Goal: Task Accomplishment & Management: Complete application form

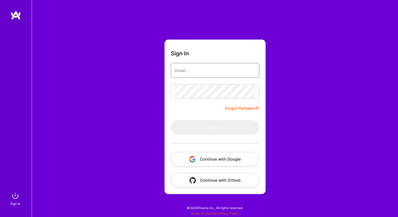
click at [200, 74] on input "email" at bounding box center [215, 70] width 80 height 13
click at [124, 154] on div "Sign In Forgot Password? Sign In Continue with Google Continue with Github" at bounding box center [215, 108] width 367 height 217
click at [248, 163] on button "Continue with Google" at bounding box center [215, 159] width 89 height 15
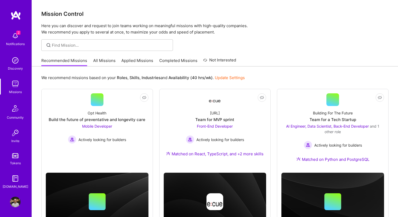
click at [17, 35] on img at bounding box center [15, 36] width 11 height 11
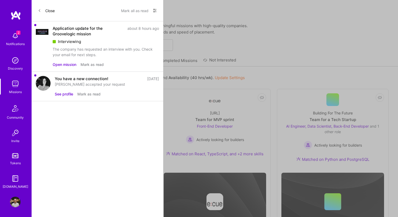
click at [139, 139] on div "Close Mark all as read Show all notifications Show unread notifications only Ap…" at bounding box center [98, 108] width 132 height 217
click at [69, 64] on button "Open mission" at bounding box center [65, 65] width 24 height 6
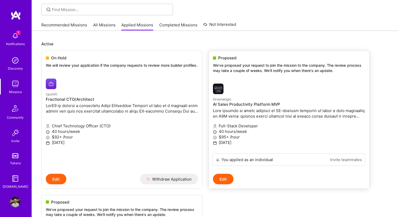
scroll to position [28, 0]
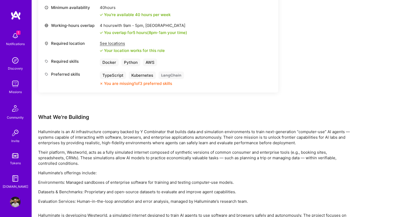
scroll to position [198, 0]
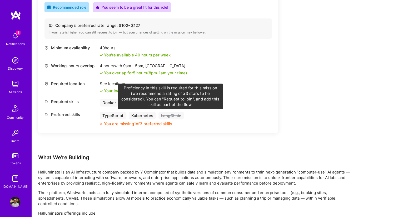
click at [167, 116] on div "LangChain" at bounding box center [172, 116] width 26 height 8
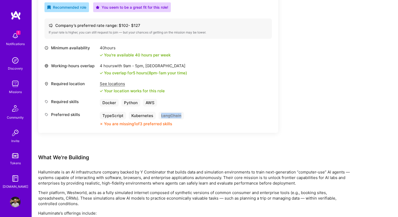
click at [167, 116] on div "LangChain" at bounding box center [172, 116] width 26 height 8
click at [217, 76] on div "Minimum availability 40 hours You're available 40 hours per week Working-hours …" at bounding box center [159, 85] width 228 height 81
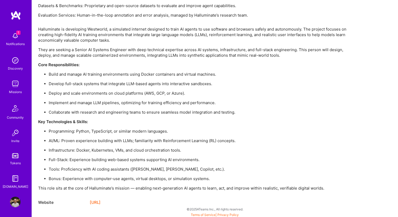
scroll to position [425, 0]
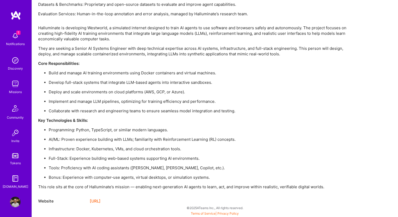
click at [101, 201] on link "[URL]" at bounding box center [95, 201] width 11 height 6
drag, startPoint x: 147, startPoint y: 201, endPoint x: 85, endPoint y: 66, distance: 148.5
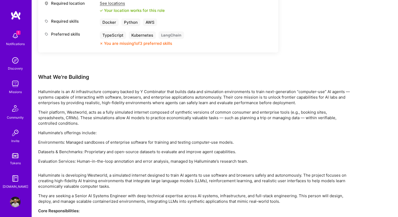
click at [39, 76] on div "What We're Building" at bounding box center [196, 77] width 316 height 7
copy div "Lore Ip'do Sitametc Adipiscinge se do EI temporincididu utlabor etdolo ma A Eni…"
click at [109, 118] on p "Their platform, Westworld, acts as a fully simulated internet composed of synth…" at bounding box center [196, 117] width 316 height 17
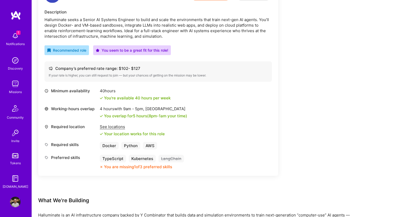
scroll to position [0, 0]
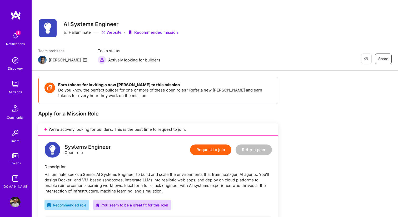
click at [206, 150] on button "Request to join" at bounding box center [210, 149] width 41 height 11
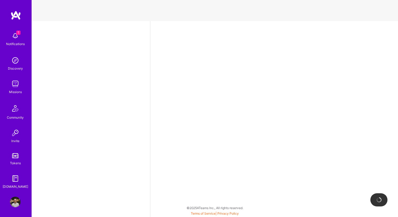
select select "GE"
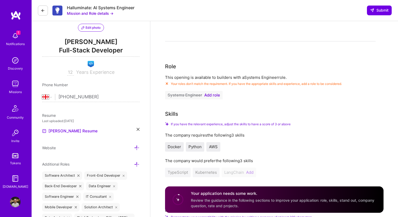
scroll to position [55, 0]
click at [214, 95] on span "Add role" at bounding box center [212, 94] width 16 height 4
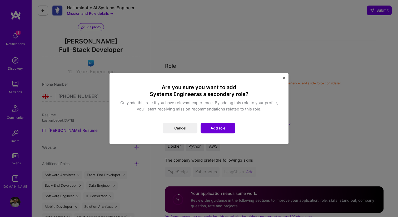
click at [234, 133] on div "Are you sure you want to add Systems Engineer as a secondary role? Only add thi…" at bounding box center [199, 109] width 167 height 58
click at [229, 128] on button "Add role" at bounding box center [218, 128] width 35 height 11
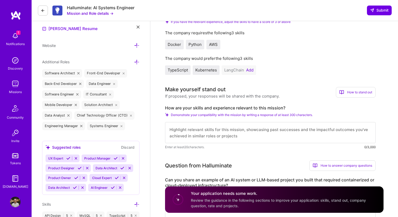
scroll to position [157, 0]
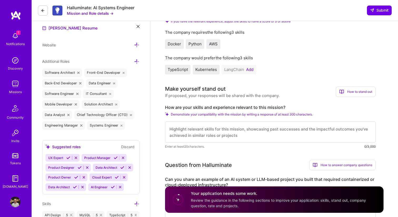
click at [250, 68] on button "Add" at bounding box center [249, 69] width 7 height 4
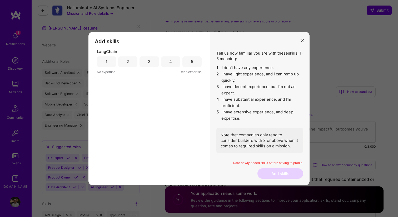
click at [149, 65] on div "3" at bounding box center [149, 61] width 19 height 11
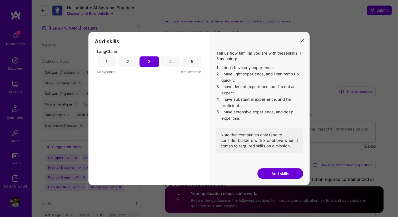
click at [280, 171] on button "Add skills" at bounding box center [281, 173] width 46 height 11
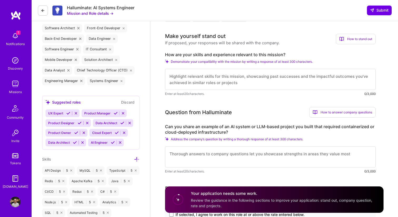
scroll to position [204, 0]
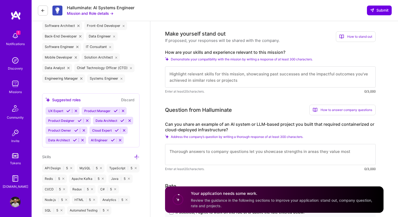
click at [206, 77] on textarea at bounding box center [270, 76] width 211 height 21
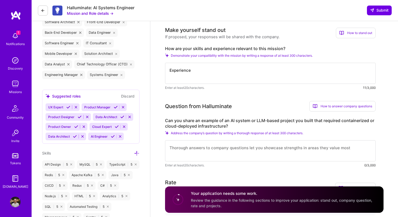
scroll to position [211, 0]
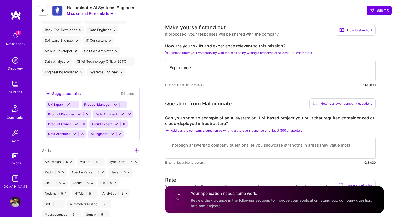
type textarea "Experience"
click at [209, 152] on textarea at bounding box center [270, 148] width 211 height 21
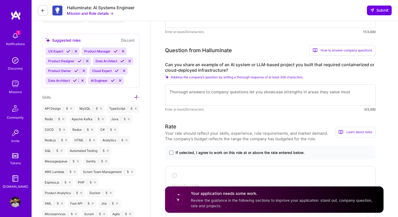
scroll to position [266, 0]
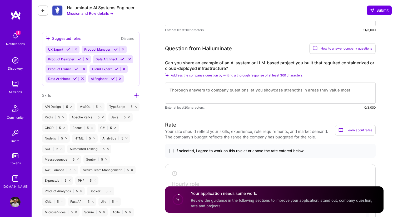
click at [188, 67] on label "Can you share an example of an AI system or LLM-based project you built that re…" at bounding box center [270, 65] width 211 height 11
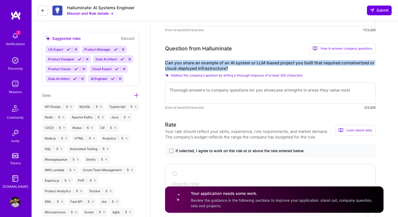
click at [188, 67] on label "Can you share an example of an AI system or LLM-based project you built that re…" at bounding box center [270, 65] width 211 height 11
copy label "Can you share an example of an AI system or LLM-based project you built that re…"
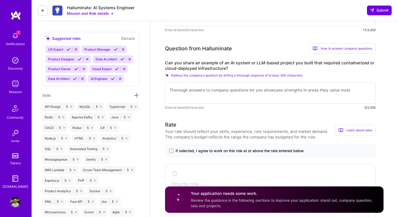
click at [215, 100] on textarea at bounding box center [270, 92] width 211 height 21
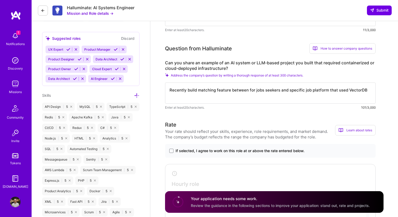
click at [348, 92] on textarea "Recently build matching feature between for jobs seekers and specific job platf…" at bounding box center [270, 92] width 211 height 21
click at [200, 92] on textarea "Recently build matching feature between for jobs seekers and specific job platf…" at bounding box center [270, 92] width 211 height 21
drag, startPoint x: 327, startPoint y: 90, endPoint x: 398, endPoint y: 90, distance: 70.9
paste textarea "It used a large language model (LLM) embedding API"
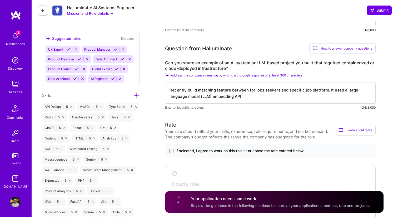
click at [350, 89] on textarea "Recently build matching feature between for jobs seekers and specific job platf…" at bounding box center [270, 92] width 211 height 21
drag, startPoint x: 350, startPoint y: 89, endPoint x: 195, endPoint y: 98, distance: 156.0
click at [195, 98] on textarea "Recently build matching feature between for jobs seekers and specific job platf…" at bounding box center [270, 92] width 211 height 21
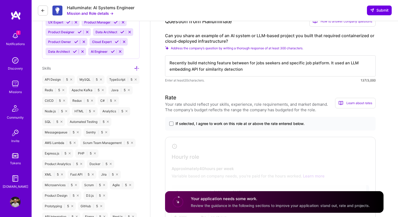
scroll to position [296, 0]
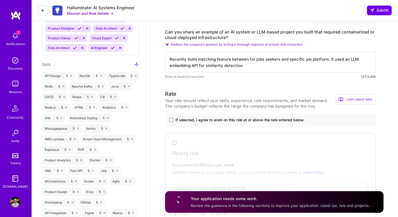
type textarea "Recently build matching feature between for jobs seekers and specific job platf…"
click at [193, 120] on span "If selected, I agree to work on this role at or above the rate entered below." at bounding box center [240, 119] width 129 height 5
click at [0, 0] on input "If selected, I agree to work on this role at or above the rate entered below." at bounding box center [0, 0] width 0 height 0
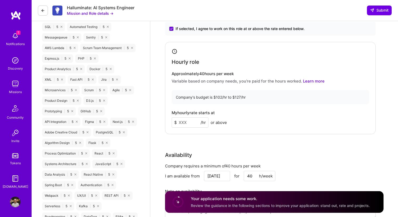
scroll to position [393, 0]
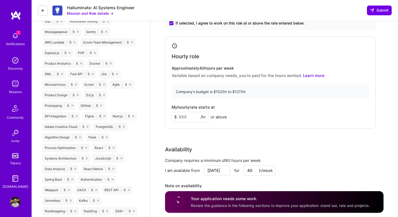
click at [189, 119] on input at bounding box center [190, 117] width 37 height 10
type input "110"
click at [195, 135] on div "Rate Your rate should reflect your skills, experience, role requirements, and m…" at bounding box center [274, 106] width 219 height 227
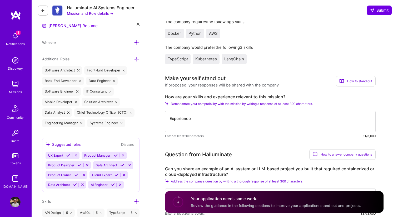
click at [195, 118] on textarea "Experience" at bounding box center [270, 121] width 211 height 21
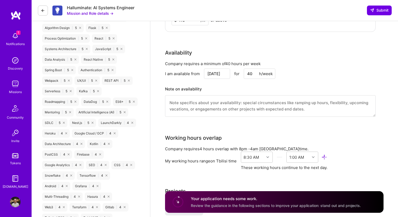
scroll to position [502, 0]
type textarea "Ex-Meta, ex-Tiktok and [DOMAIN_NAME] experienced software engineer with 14+ yea…"
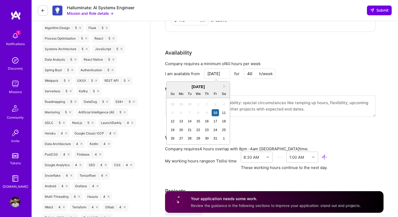
click at [214, 72] on input "[DATE]" at bounding box center [217, 74] width 26 height 10
click at [183, 132] on div "20" at bounding box center [181, 129] width 7 height 7
type input "[DATE]"
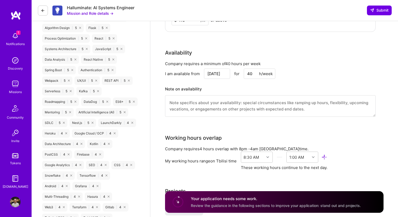
click at [236, 111] on textarea at bounding box center [270, 106] width 211 height 22
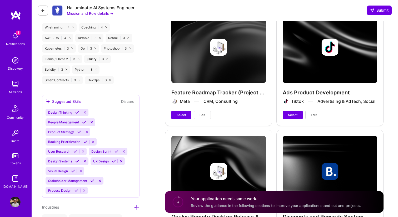
scroll to position [767, 0]
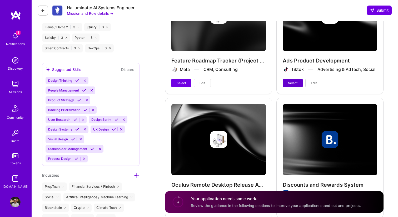
click at [291, 83] on span "Select" at bounding box center [292, 83] width 9 height 5
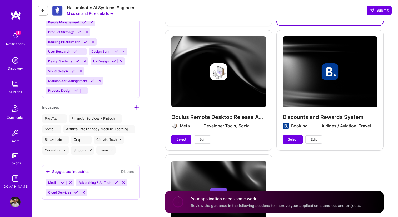
scroll to position [835, 0]
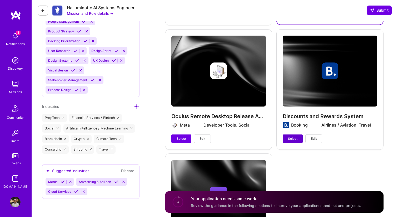
click at [294, 140] on span "Select" at bounding box center [292, 138] width 9 height 5
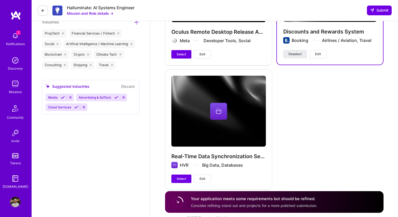
scroll to position [922, 0]
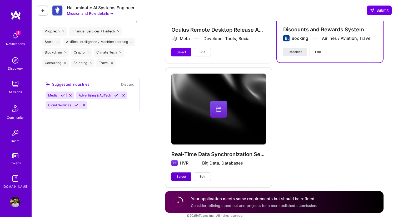
click at [184, 177] on span "Select" at bounding box center [181, 176] width 9 height 5
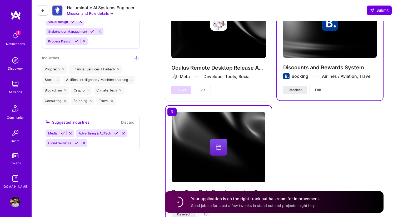
scroll to position [914, 0]
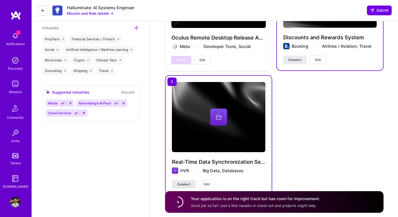
click at [187, 182] on span "Deselect" at bounding box center [183, 184] width 13 height 5
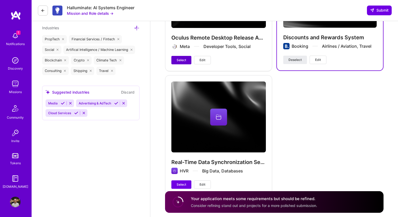
click at [182, 59] on span "Select" at bounding box center [181, 60] width 9 height 5
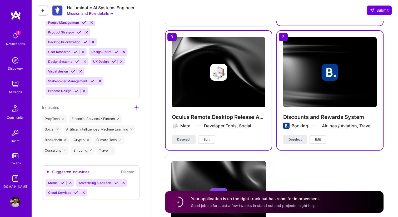
scroll to position [838, 0]
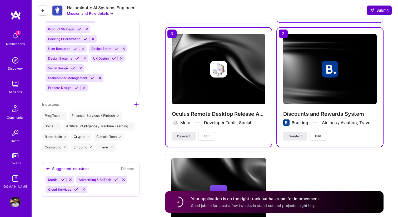
click at [381, 9] on span "Submit" at bounding box center [379, 10] width 18 height 5
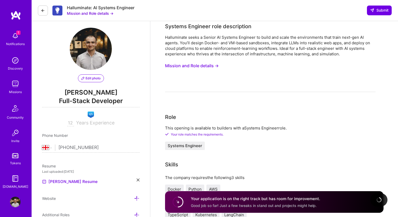
scroll to position [0, 0]
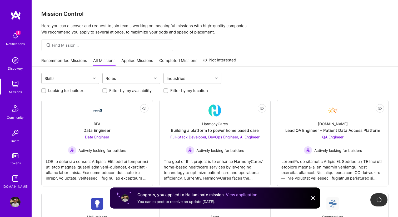
click at [286, 44] on div at bounding box center [215, 45] width 366 height 12
click at [17, 34] on span "1" at bounding box center [18, 33] width 4 height 4
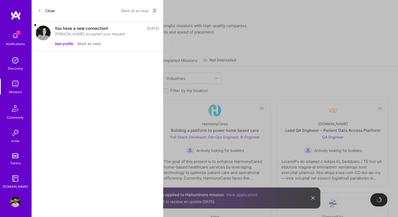
click at [66, 42] on button "See profile" at bounding box center [64, 44] width 18 height 6
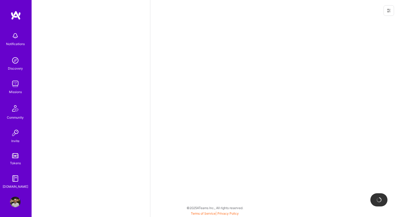
click at [16, 43] on div "Notifications" at bounding box center [15, 44] width 19 height 6
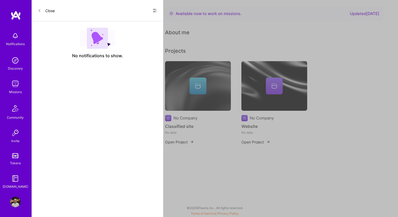
click at [96, 44] on img at bounding box center [97, 38] width 35 height 21
